Goal: Navigation & Orientation: Find specific page/section

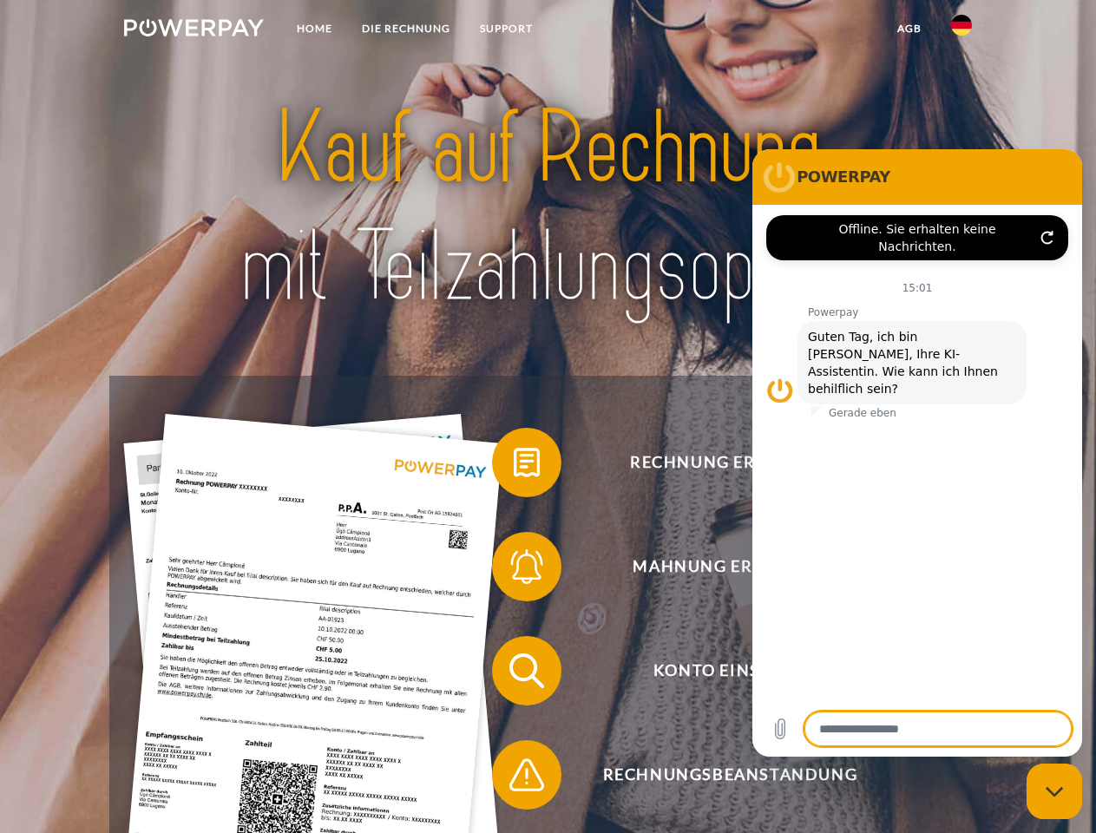
click at [194, 30] on img at bounding box center [194, 27] width 140 height 17
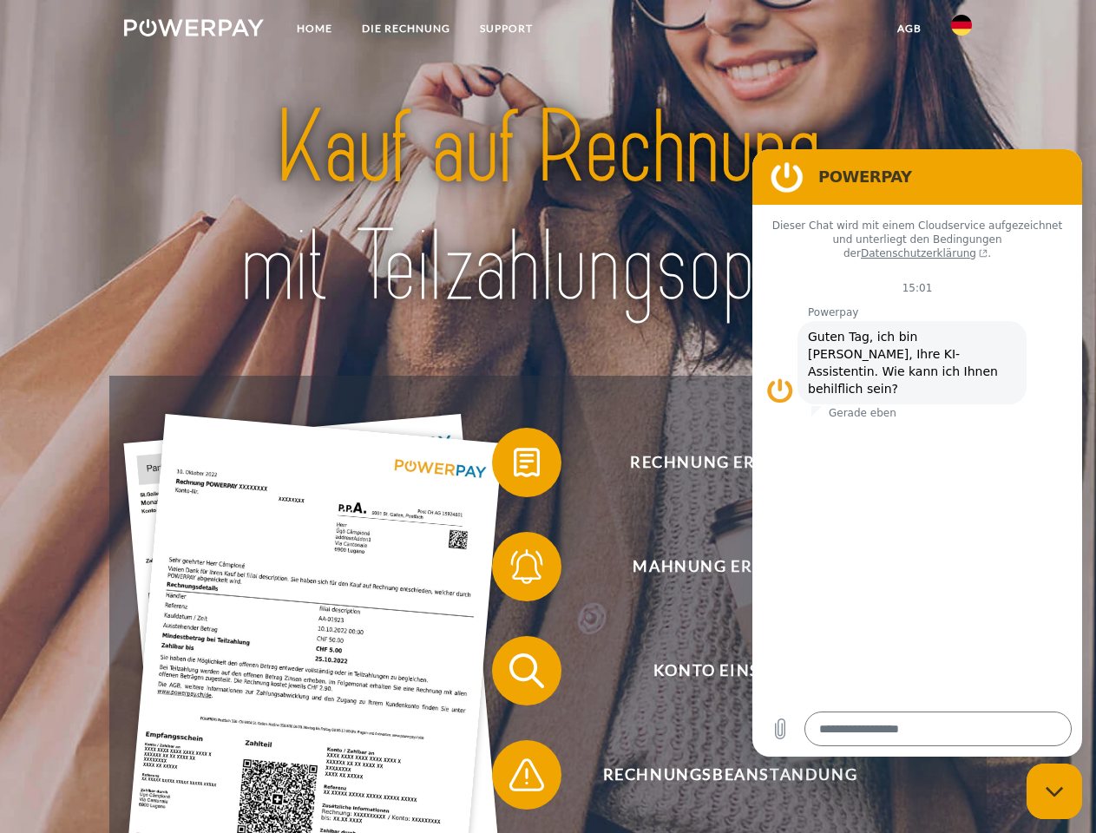
click at [961, 30] on img at bounding box center [961, 25] width 21 height 21
click at [909, 29] on link "agb" at bounding box center [909, 28] width 54 height 31
click at [514, 466] on span at bounding box center [500, 462] width 87 height 87
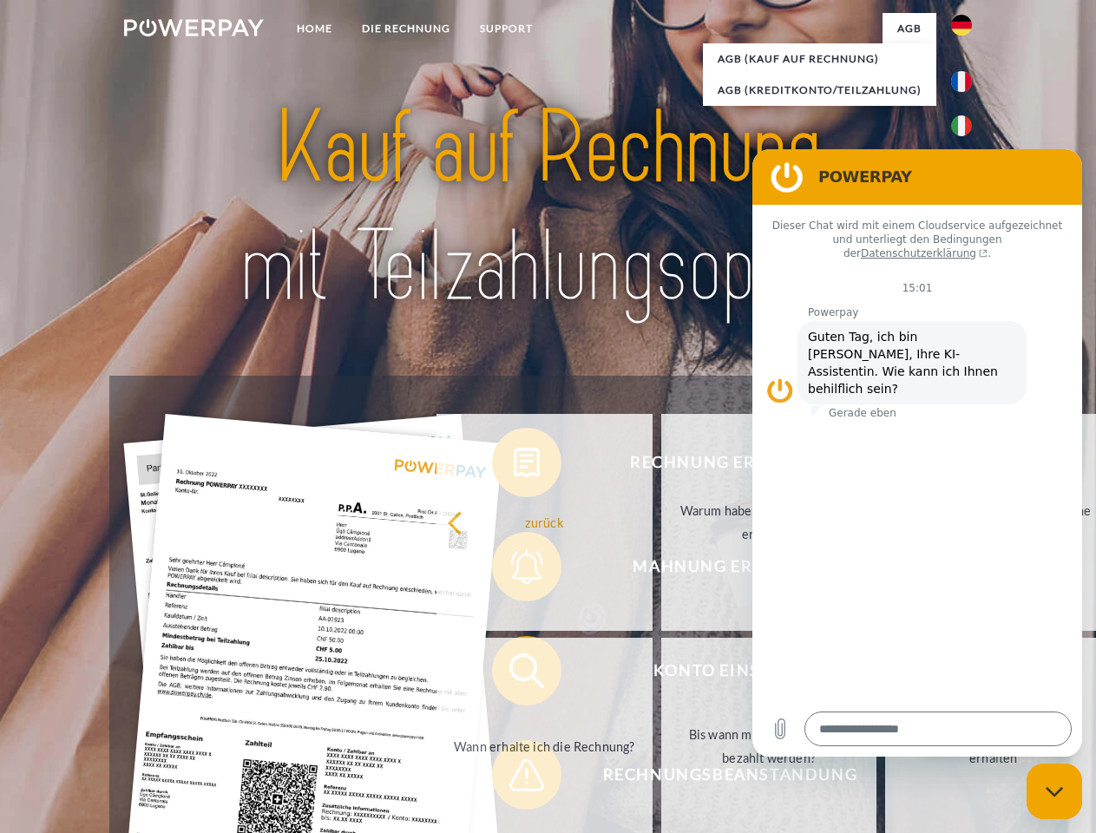
click at [514, 570] on link "zurück" at bounding box center [544, 522] width 216 height 217
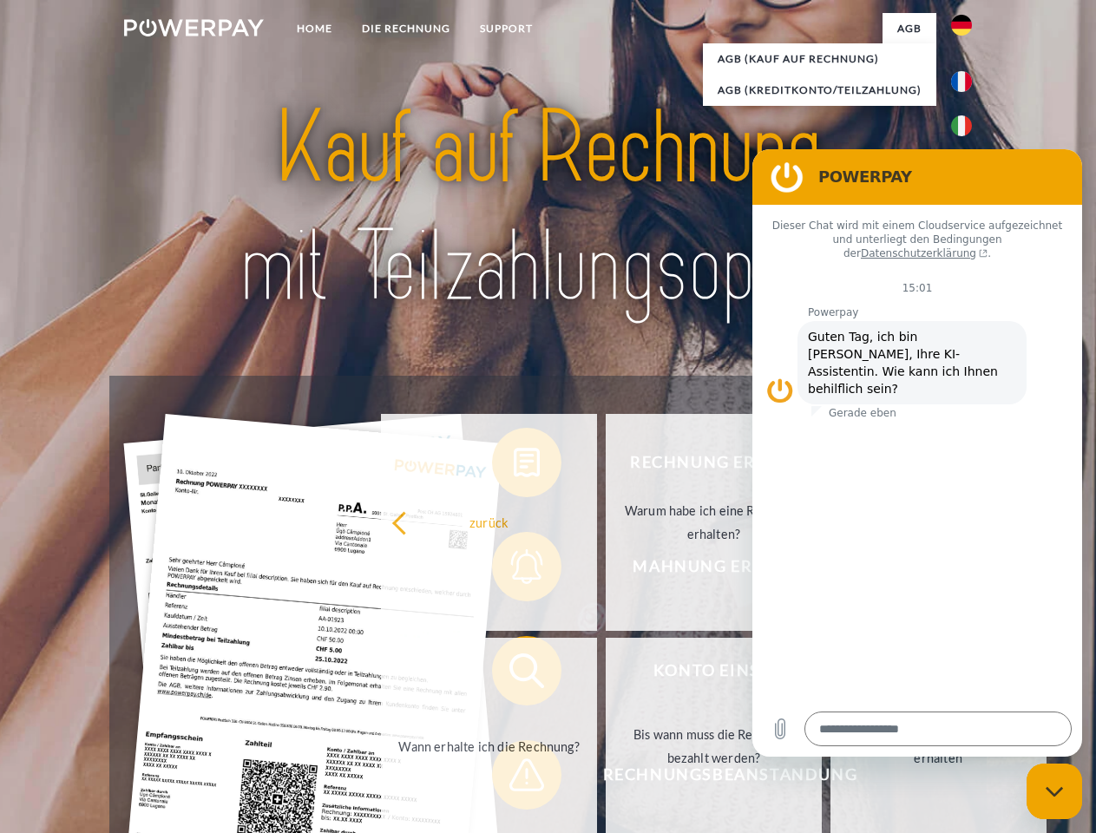
click at [514, 674] on span at bounding box center [500, 670] width 87 height 87
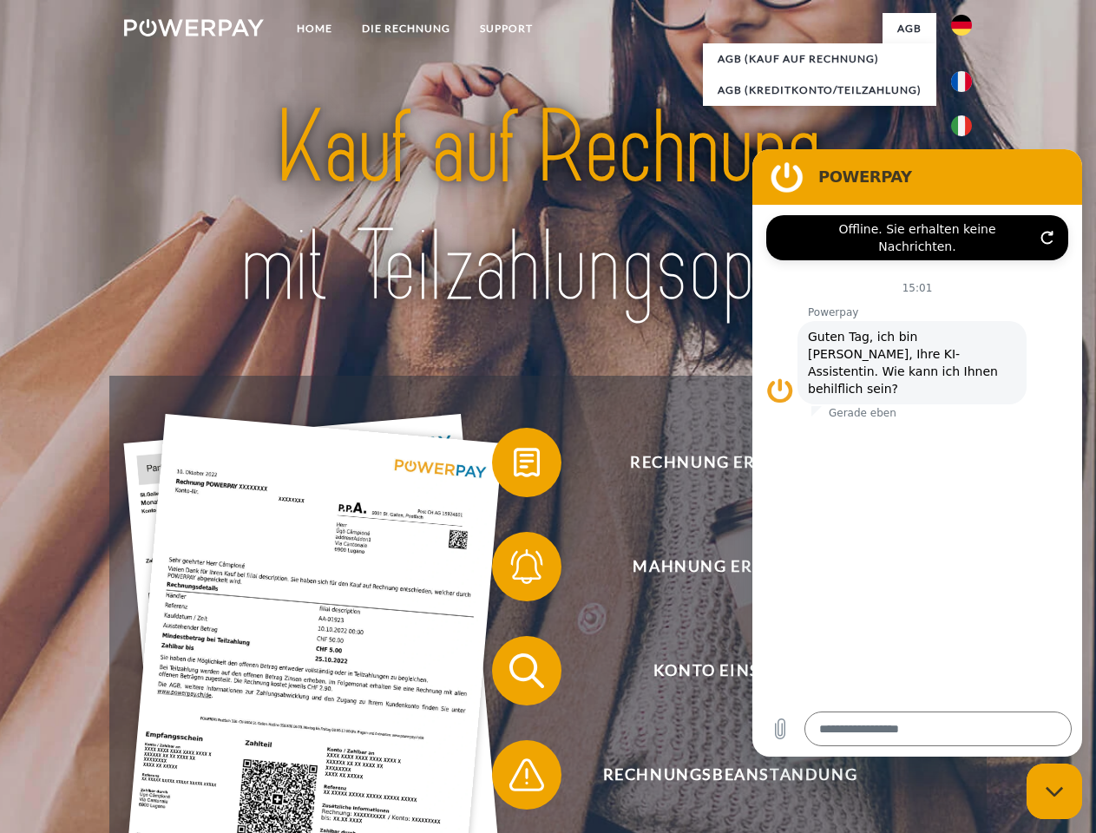
click at [514, 778] on span at bounding box center [500, 775] width 87 height 87
click at [1054, 791] on icon "Messaging-Fenster schließen" at bounding box center [1055, 791] width 18 height 11
type textarea "*"
